Goal: Task Accomplishment & Management: Manage account settings

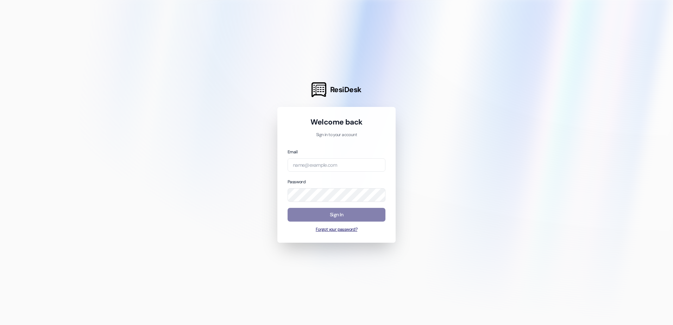
click at [342, 230] on button "Forgot your password?" at bounding box center [337, 230] width 98 height 6
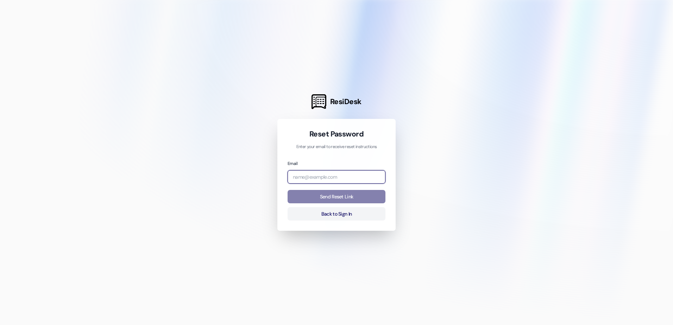
click at [331, 176] on input "email" at bounding box center [337, 177] width 98 height 14
type input "[EMAIL_ADDRESS][DOMAIN_NAME]"
click at [331, 203] on button "Send Reset Link" at bounding box center [337, 197] width 98 height 14
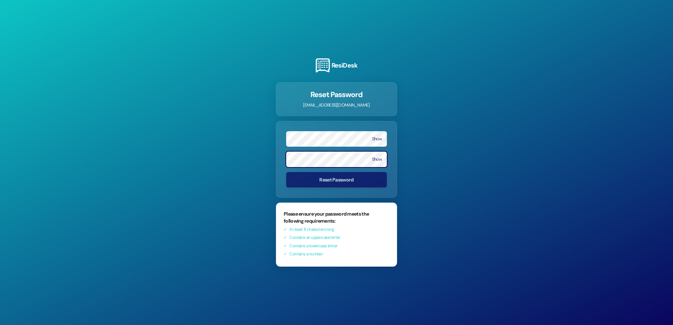
click at [350, 192] on form "Show Show Reset Password" at bounding box center [336, 159] width 121 height 77
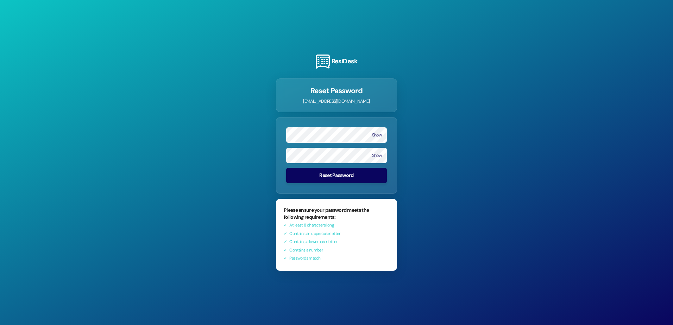
click at [341, 181] on button "Reset Password" at bounding box center [336, 175] width 101 height 15
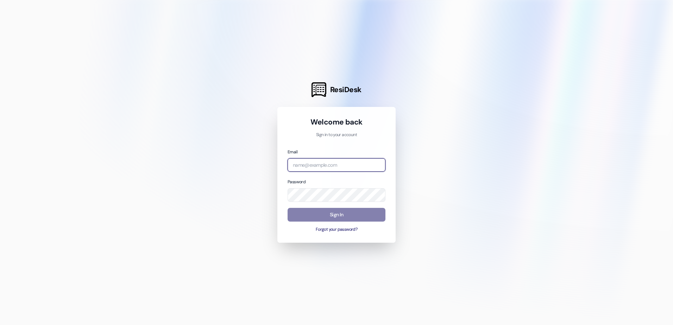
click at [318, 171] on input "email" at bounding box center [337, 165] width 98 height 14
type input "[EMAIL_ADDRESS][DOMAIN_NAME]"
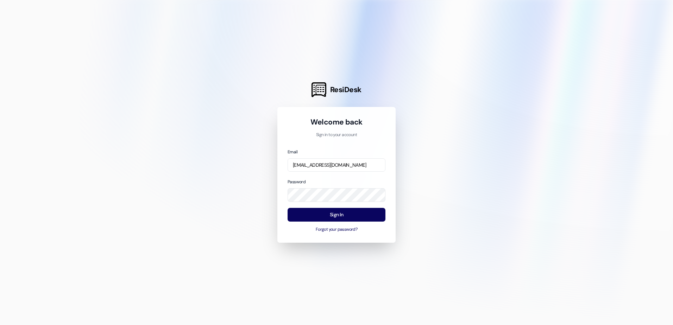
click at [667, 78] on div at bounding box center [336, 162] width 673 height 325
click at [320, 220] on button "Sign In" at bounding box center [337, 215] width 98 height 14
